Goal: Transaction & Acquisition: Purchase product/service

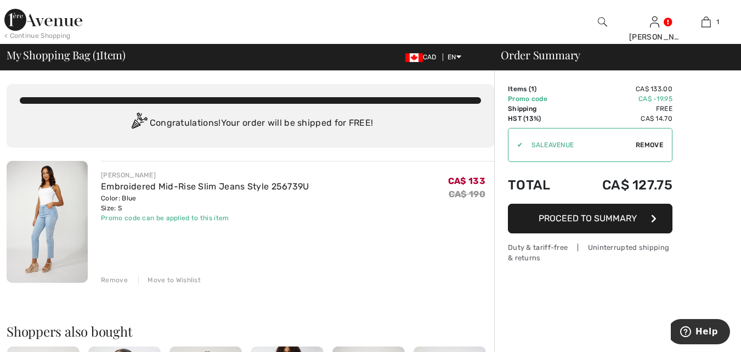
click at [654, 145] on span "Remove" at bounding box center [649, 145] width 27 height 10
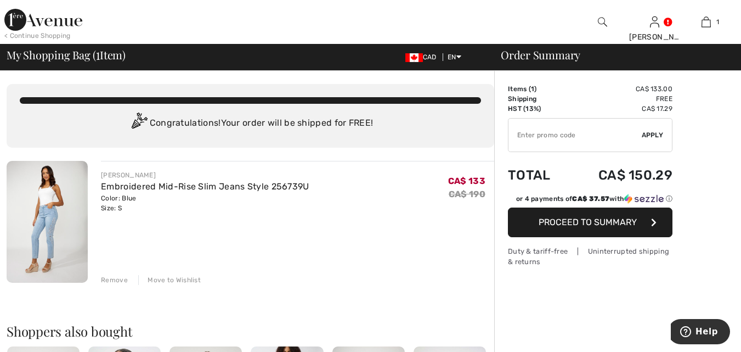
click at [563, 135] on input "TEXT" at bounding box center [574, 134] width 133 height 33
paste input "45482FDA"
type input "45482FDA"
click at [651, 137] on span "Apply" at bounding box center [653, 135] width 22 height 10
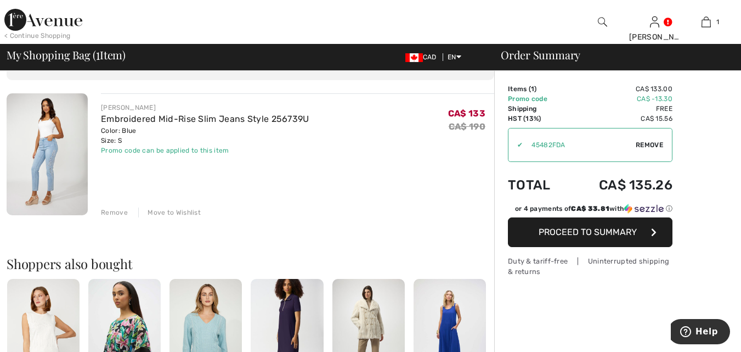
scroll to position [67, 0]
click at [117, 214] on div "Remove" at bounding box center [114, 213] width 27 height 10
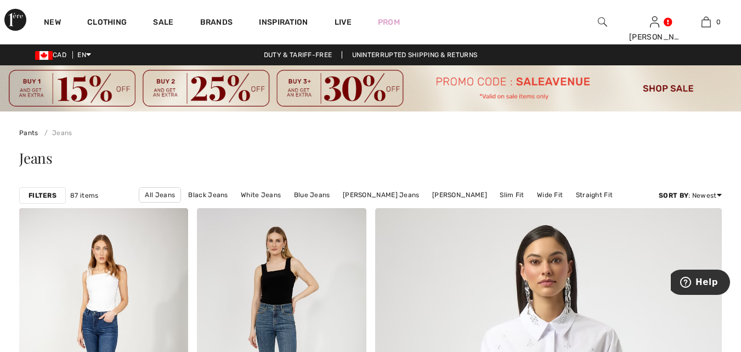
click at [48, 194] on strong "Filters" at bounding box center [43, 195] width 28 height 10
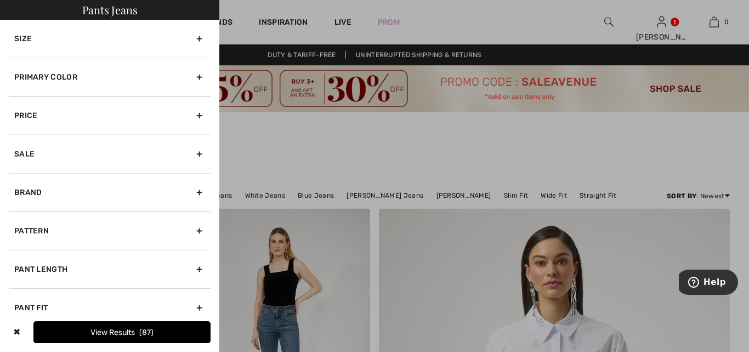
click at [195, 40] on div "Size" at bounding box center [110, 39] width 202 height 38
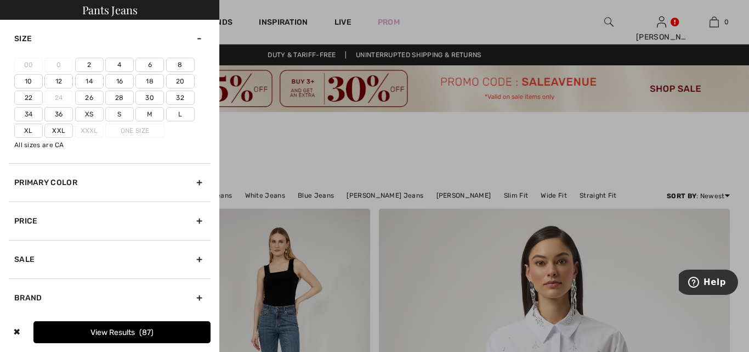
click at [118, 119] on label "S" at bounding box center [119, 114] width 29 height 14
click at [0, 0] on input"] "S" at bounding box center [0, 0] width 0 height 0
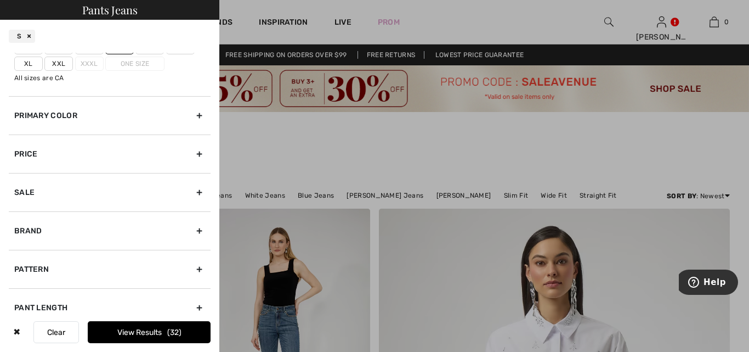
click at [191, 231] on div "Brand" at bounding box center [110, 230] width 202 height 38
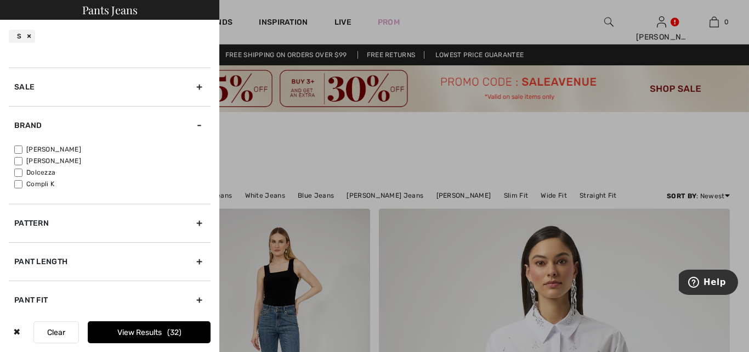
scroll to position [95, 0]
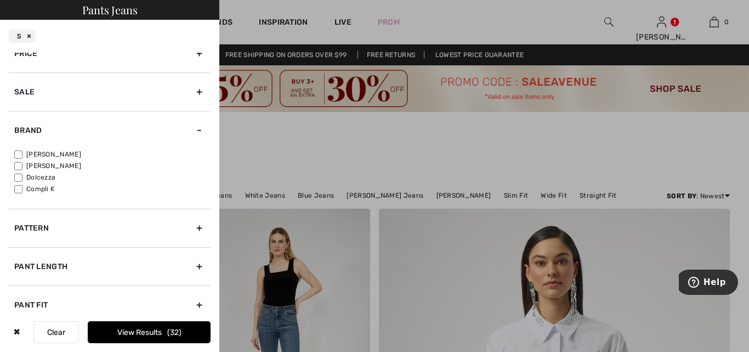
click at [17, 165] on input"] "[PERSON_NAME]" at bounding box center [18, 166] width 8 height 8
checkbox input"] "true"
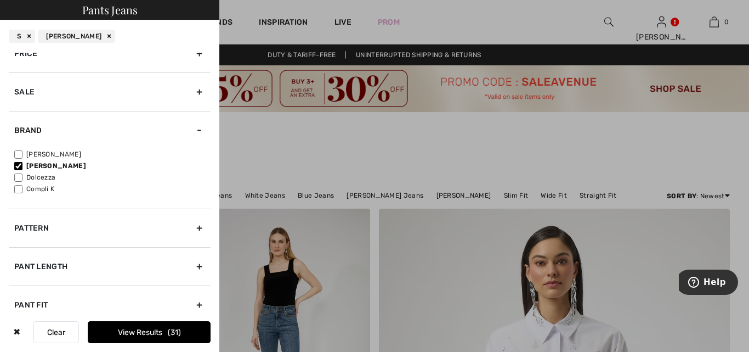
click at [154, 332] on button "View Results 31" at bounding box center [149, 332] width 123 height 22
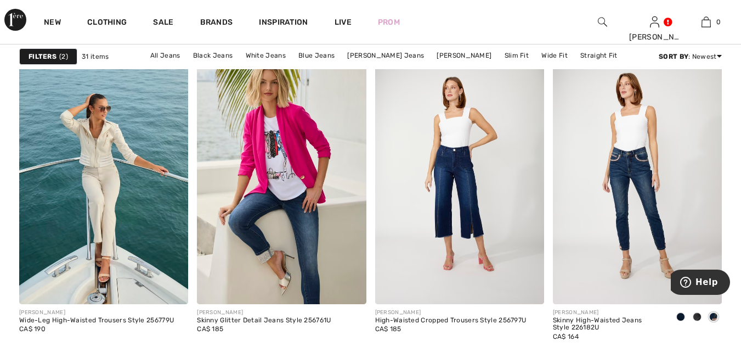
scroll to position [2200, 0]
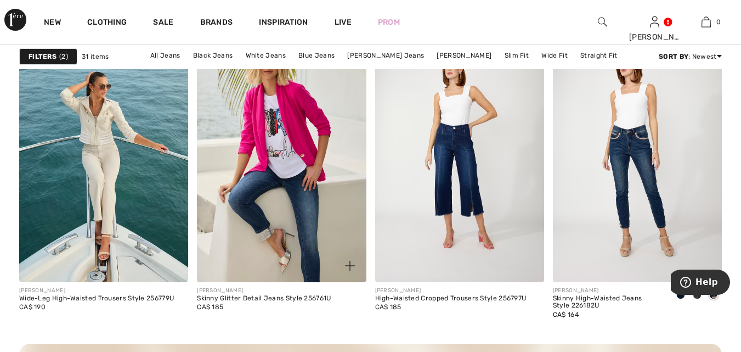
click at [304, 200] on img at bounding box center [281, 154] width 169 height 253
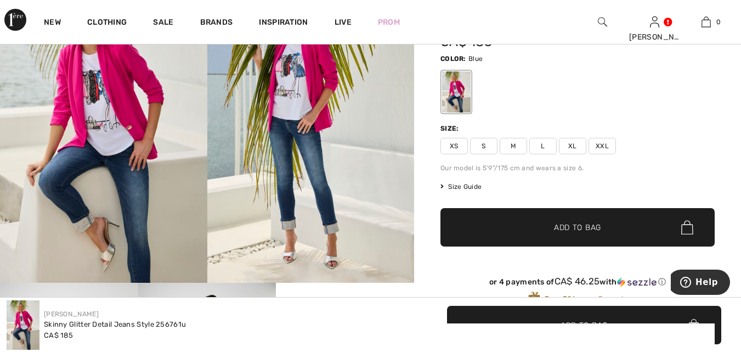
click at [488, 145] on span "S" at bounding box center [483, 146] width 27 height 16
click at [597, 224] on span "Add to Bag" at bounding box center [577, 228] width 47 height 12
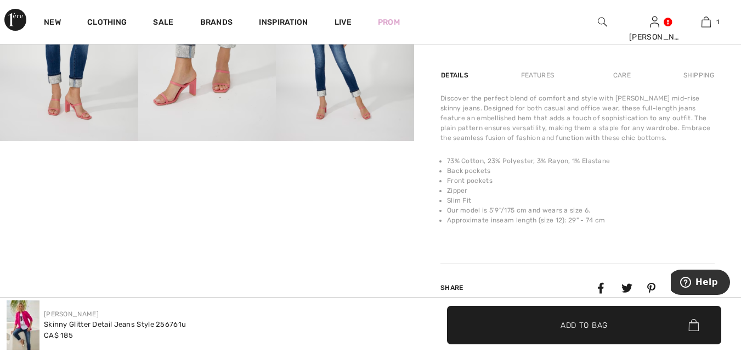
scroll to position [693, 0]
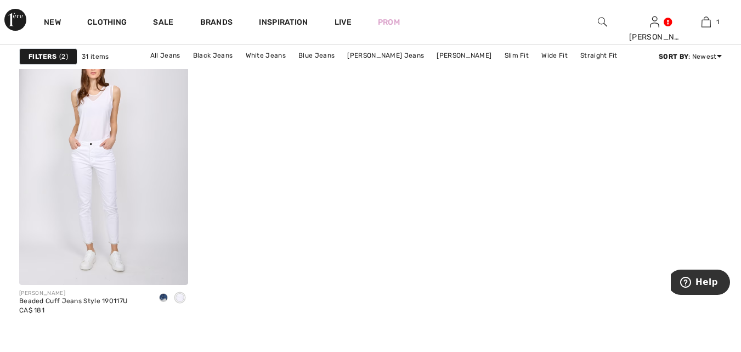
scroll to position [3339, 0]
click at [167, 294] on span at bounding box center [163, 295] width 9 height 9
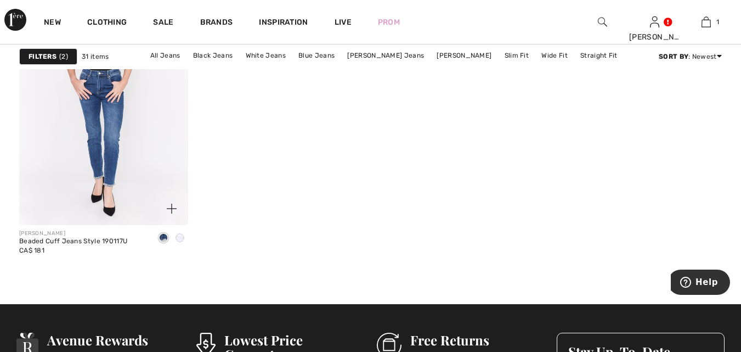
scroll to position [3397, 0]
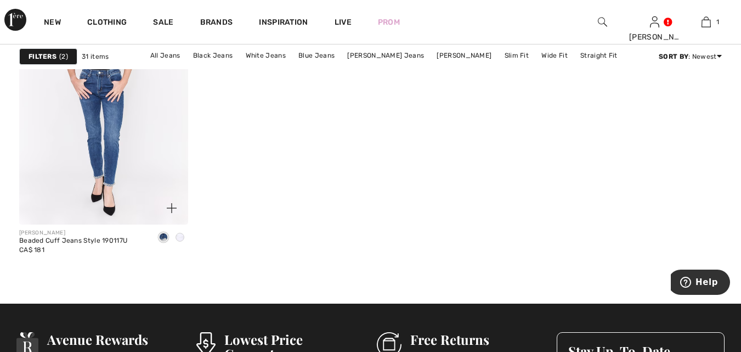
click at [124, 150] on img at bounding box center [103, 97] width 169 height 253
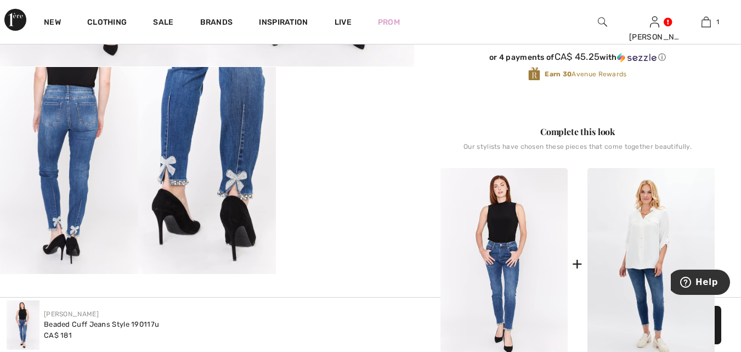
scroll to position [358, 0]
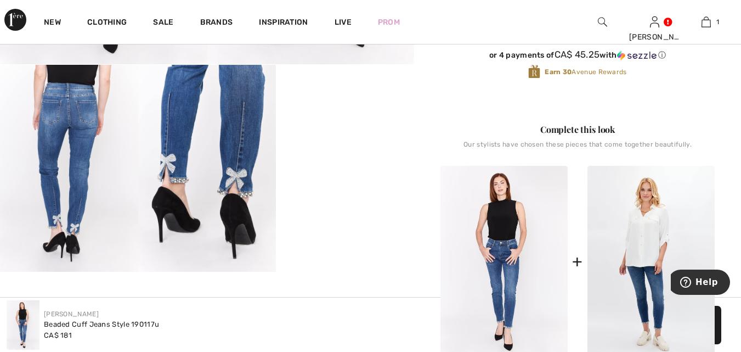
click at [381, 134] on video "Your browser does not support the video tag." at bounding box center [345, 99] width 138 height 69
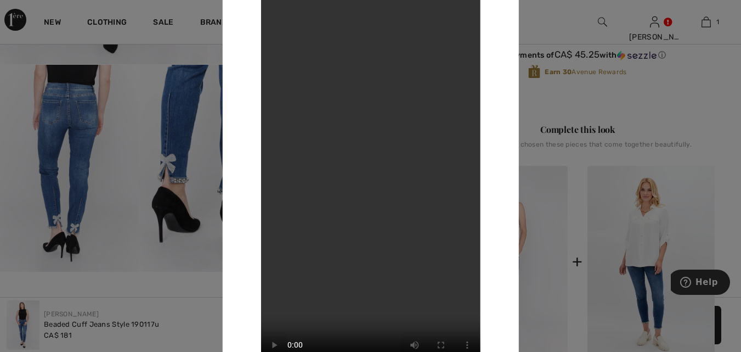
click at [678, 88] on div at bounding box center [370, 176] width 741 height 352
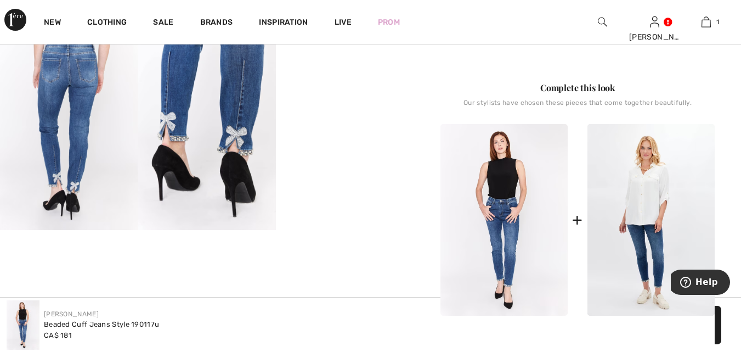
scroll to position [402, 0]
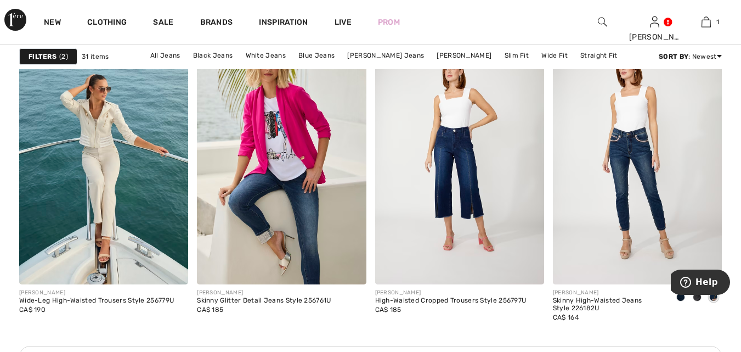
scroll to position [2219, 0]
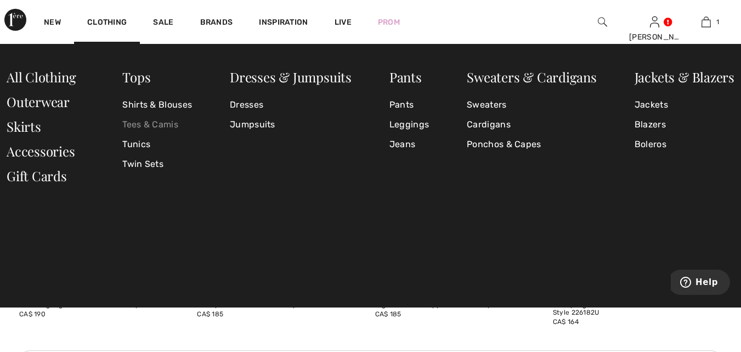
click at [131, 124] on link "Tees & Camis" at bounding box center [157, 125] width 70 height 20
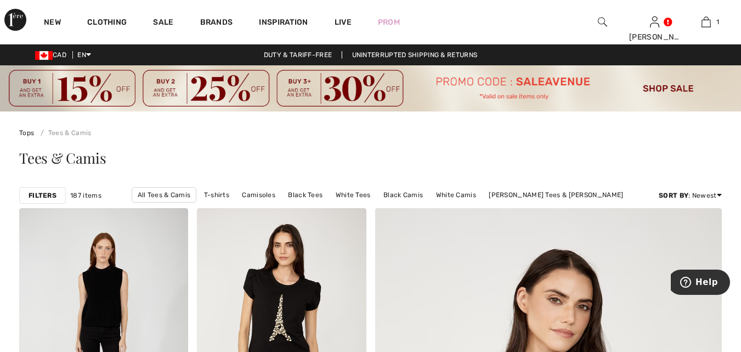
click at [45, 194] on strong "Filters" at bounding box center [43, 195] width 28 height 10
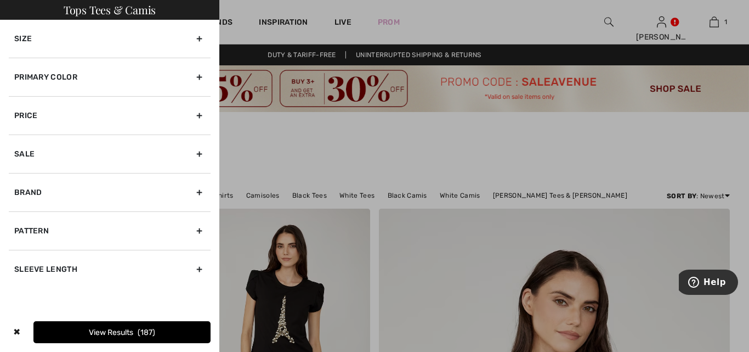
click at [201, 192] on div "Brand" at bounding box center [110, 192] width 202 height 38
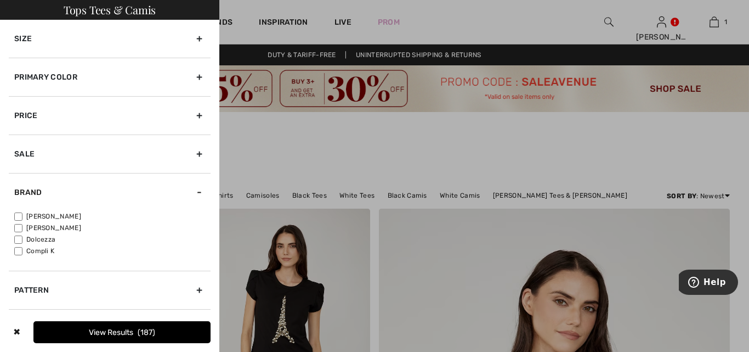
click at [20, 228] on input"] "[PERSON_NAME]" at bounding box center [18, 228] width 8 height 8
checkbox input"] "true"
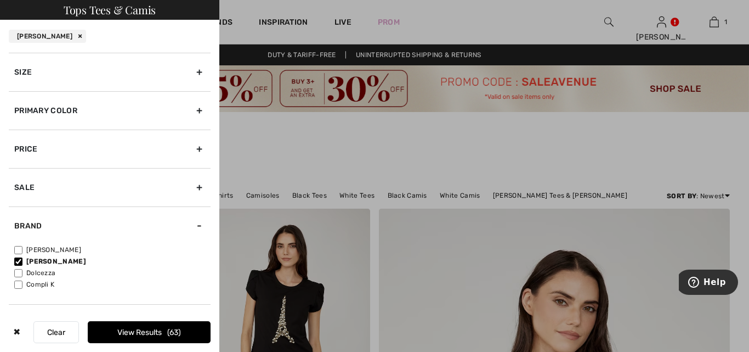
click at [158, 330] on button "View Results 63" at bounding box center [149, 332] width 123 height 22
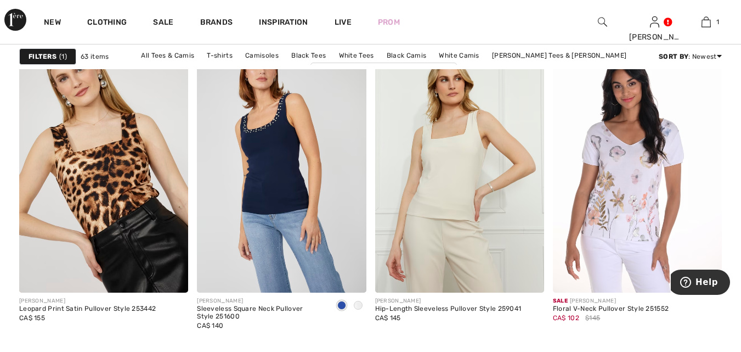
scroll to position [1119, 0]
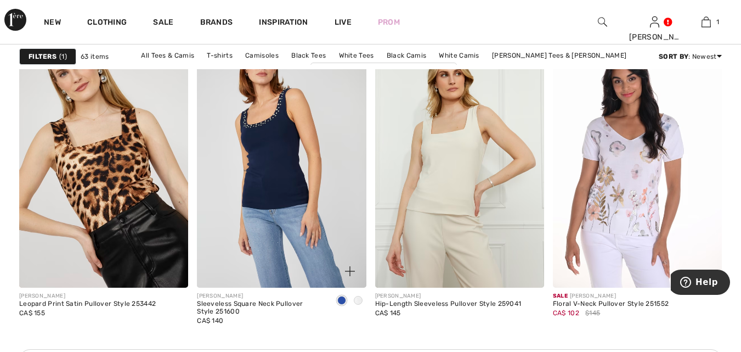
click at [322, 162] on img at bounding box center [281, 160] width 169 height 253
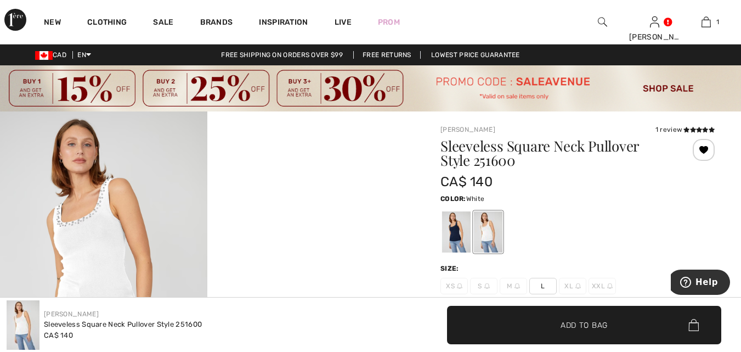
click at [457, 237] on div at bounding box center [456, 232] width 29 height 41
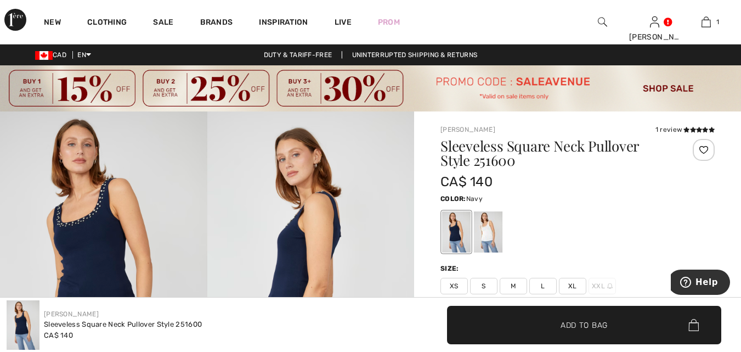
click at [583, 233] on div at bounding box center [577, 232] width 274 height 46
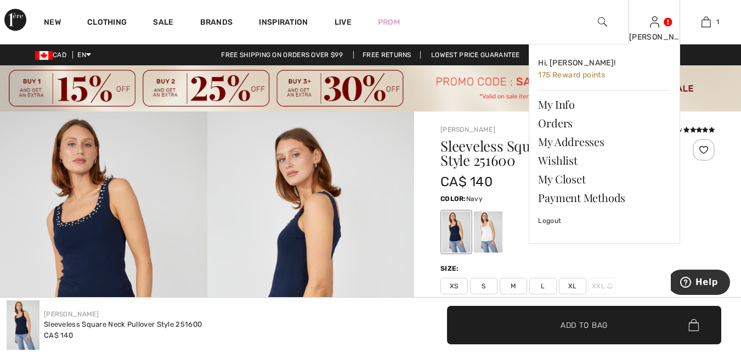
click at [659, 25] on link at bounding box center [654, 21] width 9 height 10
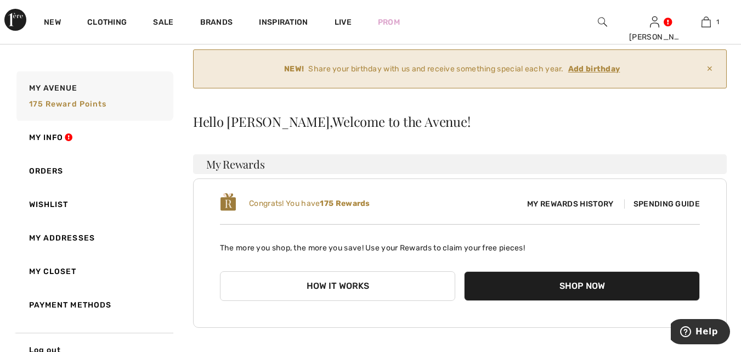
scroll to position [46, 0]
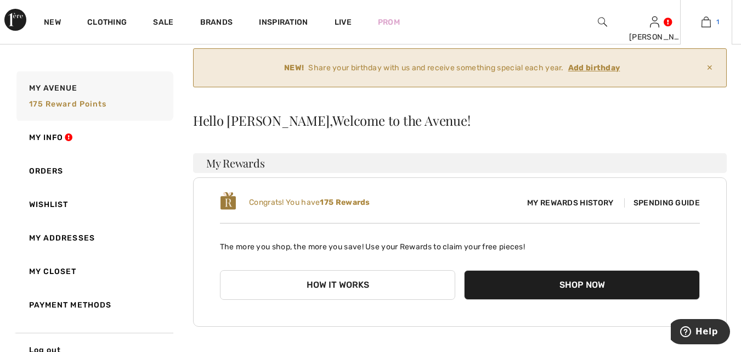
click at [708, 23] on img at bounding box center [705, 21] width 9 height 13
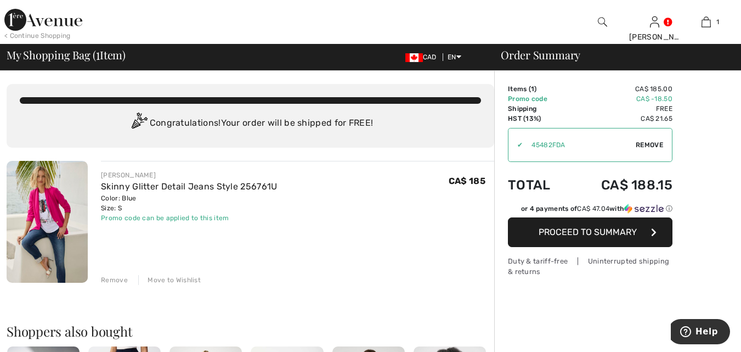
click at [604, 23] on img at bounding box center [602, 21] width 9 height 13
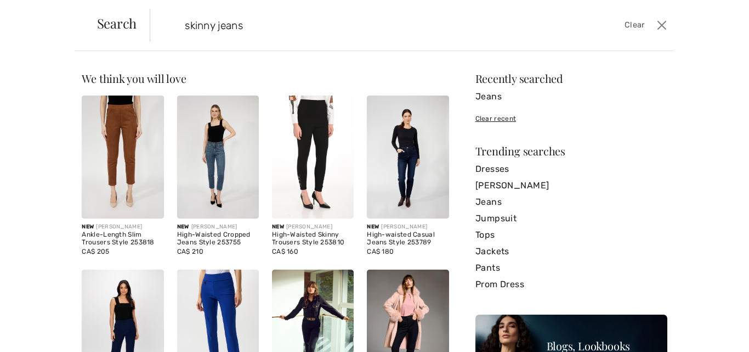
type input "skinny jeans"
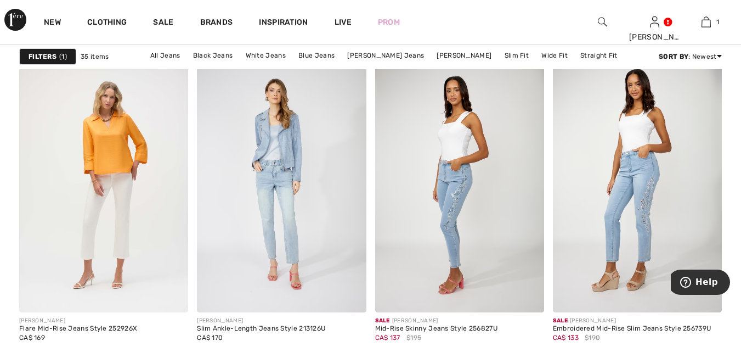
scroll to position [1104, 0]
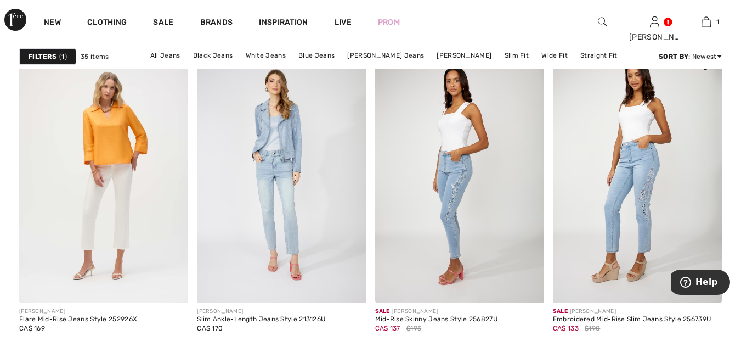
click at [653, 210] on img at bounding box center [637, 175] width 169 height 253
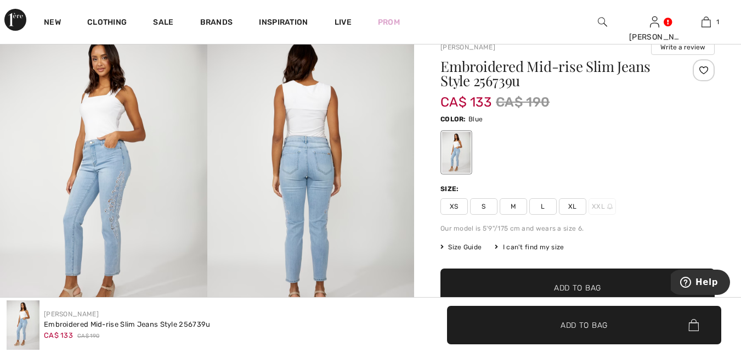
click at [482, 208] on span "S" at bounding box center [483, 206] width 27 height 16
click at [152, 211] on img at bounding box center [103, 181] width 207 height 310
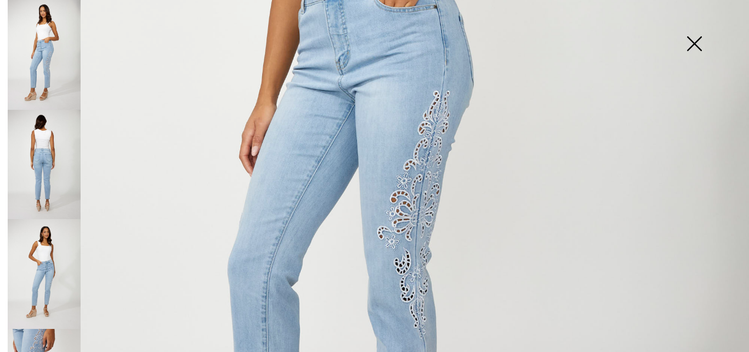
scroll to position [427, 0]
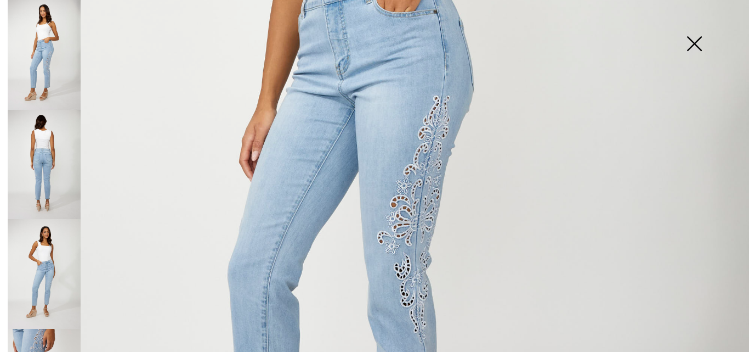
click at [696, 46] on img at bounding box center [694, 44] width 55 height 56
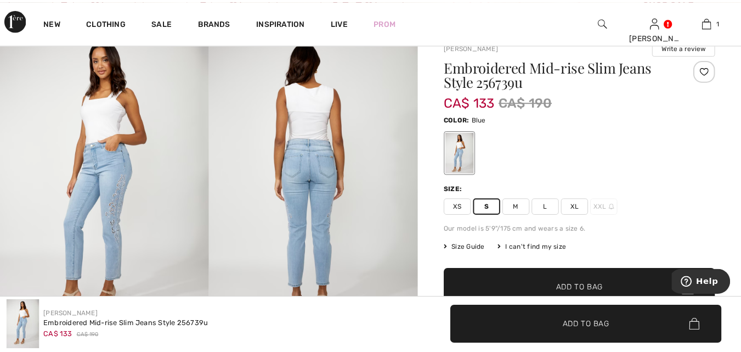
scroll to position [85, 0]
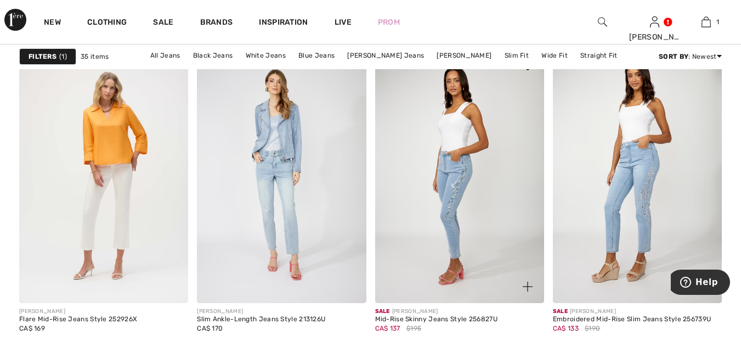
click at [463, 174] on img at bounding box center [459, 175] width 169 height 253
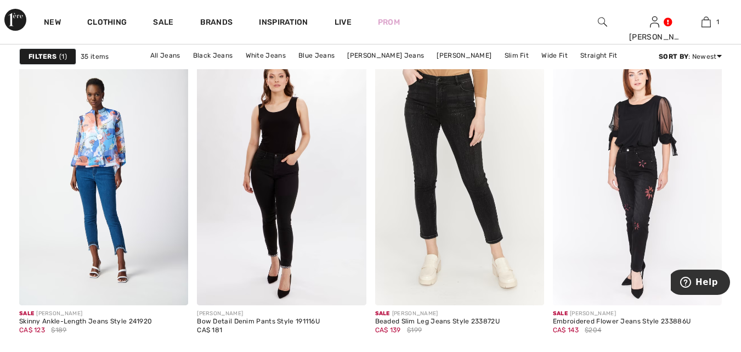
scroll to position [3334, 0]
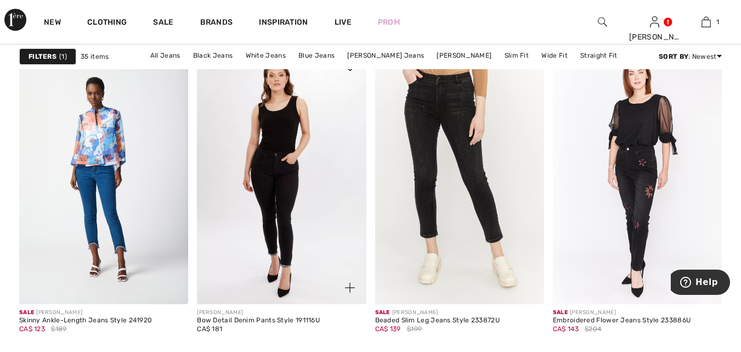
click at [293, 210] on img at bounding box center [281, 176] width 169 height 253
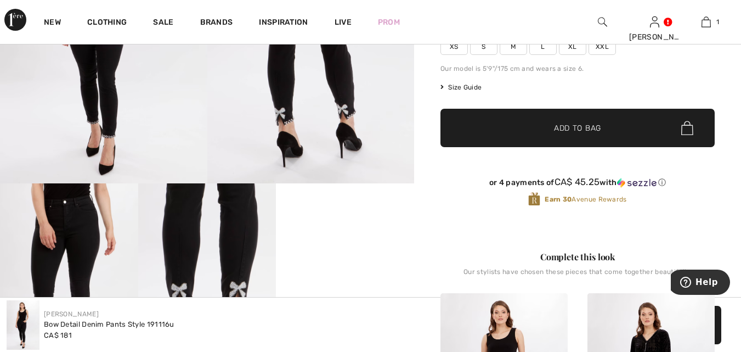
scroll to position [239, 0]
